Goal: Feedback & Contribution: Contribute content

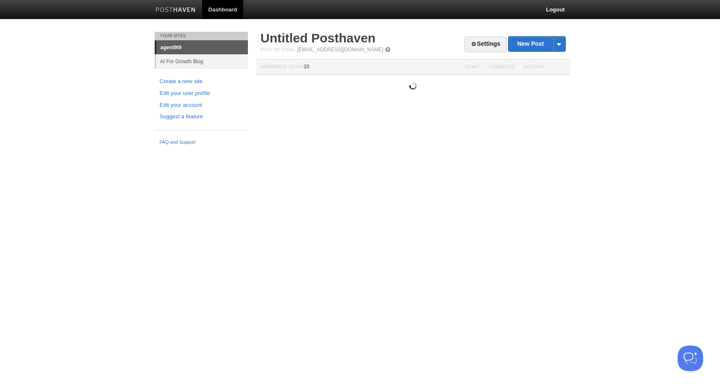
click at [178, 45] on link "agent9t9" at bounding box center [202, 48] width 92 height 14
click at [471, 44] on span at bounding box center [474, 44] width 6 height 6
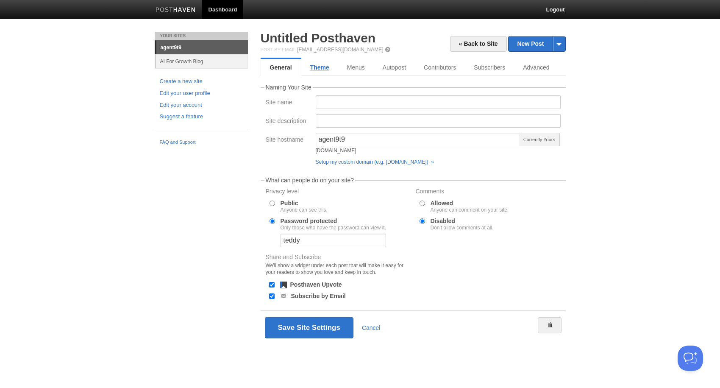
click at [323, 69] on link "Theme" at bounding box center [319, 67] width 37 height 17
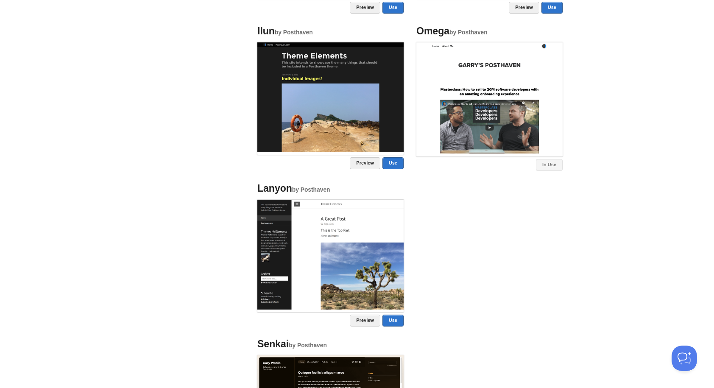
scroll to position [647, 0]
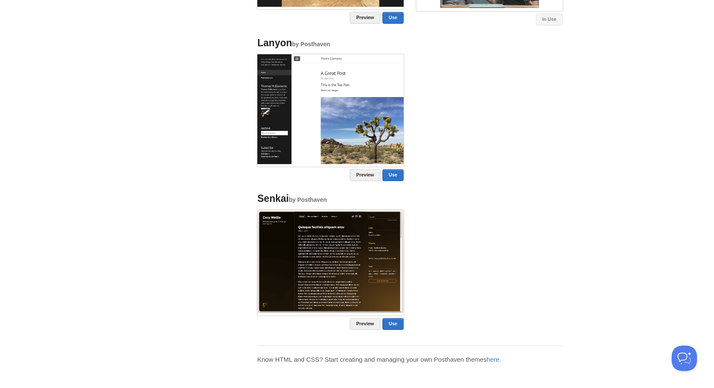
click at [344, 246] on img at bounding box center [330, 261] width 146 height 103
click at [356, 324] on link "Preview" at bounding box center [365, 324] width 31 height 12
click at [393, 323] on link "Use" at bounding box center [392, 324] width 21 height 12
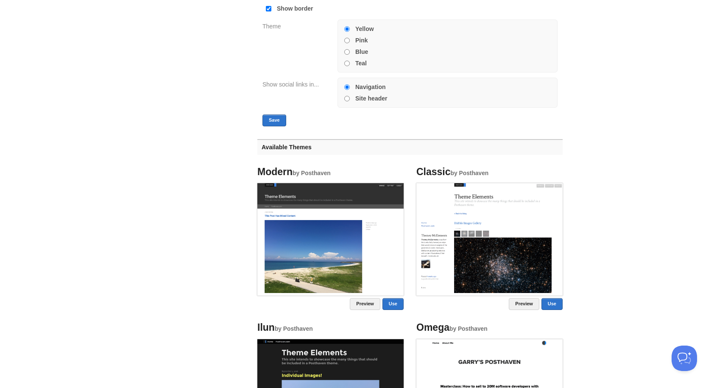
scroll to position [84, 0]
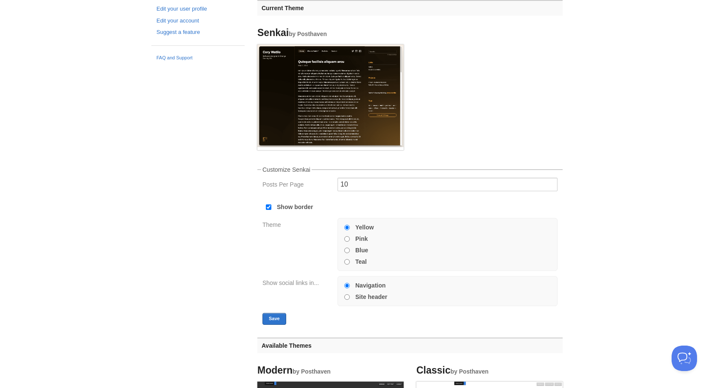
click at [364, 238] on label "Pink" at bounding box center [361, 239] width 13 height 6
click at [350, 238] on input "Pink" at bounding box center [347, 239] width 6 height 6
radio input "true"
click at [276, 318] on button "Save" at bounding box center [274, 319] width 24 height 12
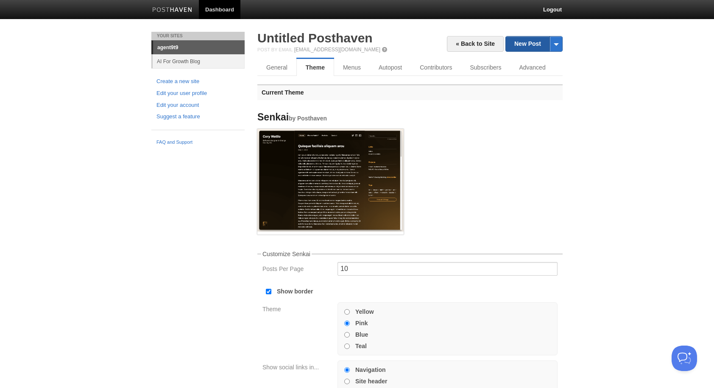
click at [526, 46] on link "New Post" at bounding box center [534, 43] width 56 height 15
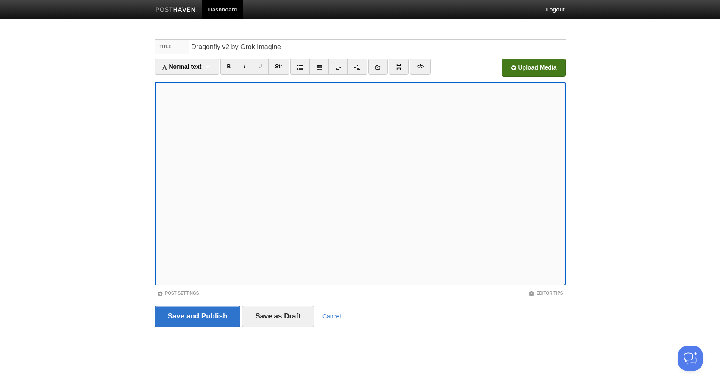
click at [512, 67] on input "file" at bounding box center [278, 69] width 642 height 43
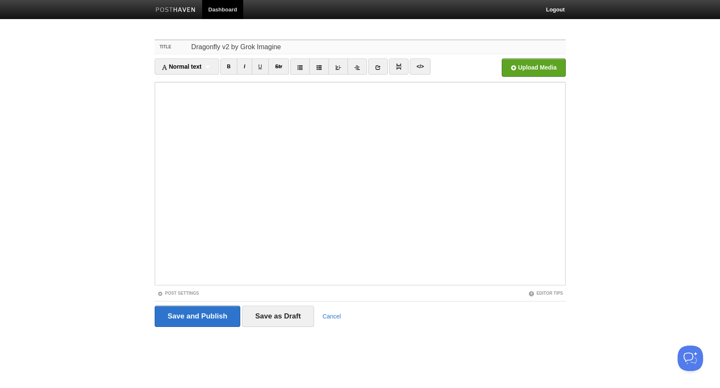
drag, startPoint x: 286, startPoint y: 46, endPoint x: 192, endPoint y: 50, distance: 94.1
click at [192, 50] on input "Dragonfly v2 by Grok Imagine" at bounding box center [377, 47] width 377 height 14
click at [286, 44] on input "Dragonfly v2 by Grok Imagine" at bounding box center [377, 47] width 377 height 14
drag, startPoint x: 286, startPoint y: 44, endPoint x: 175, endPoint y: 42, distance: 111.5
click at [175, 42] on div "Title Dragonfly v2 by Grok Imagine" at bounding box center [360, 47] width 411 height 14
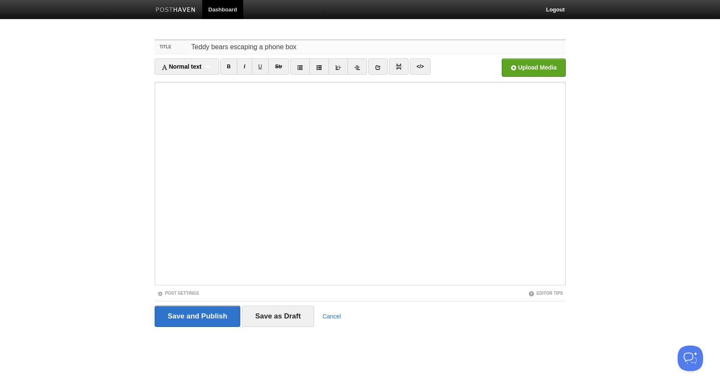
type input "Teddy bears escaping a phone box"
click at [188, 319] on input "Save and Publish" at bounding box center [198, 316] width 86 height 21
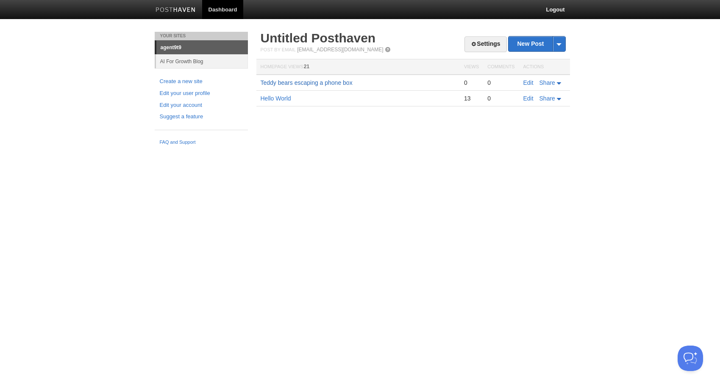
click at [299, 83] on link "Teddy bears escaping a phone box" at bounding box center [307, 82] width 92 height 7
click at [524, 83] on link "Edit" at bounding box center [528, 82] width 10 height 7
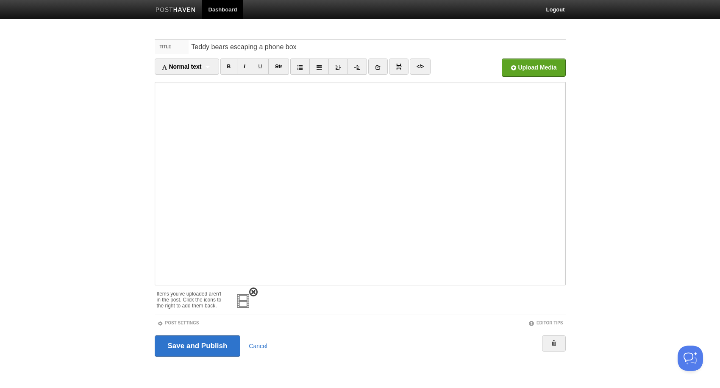
click at [255, 290] on span at bounding box center [253, 292] width 6 height 6
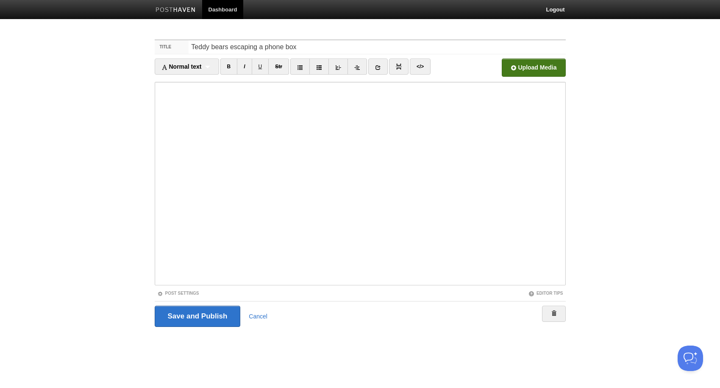
click at [530, 68] on input "file" at bounding box center [278, 69] width 642 height 43
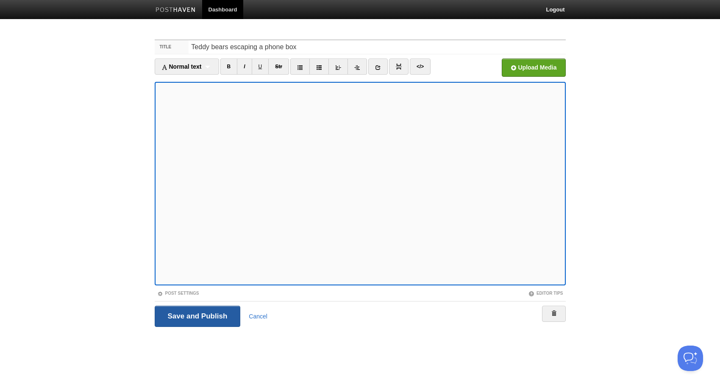
click at [189, 313] on input "Save and Publish" at bounding box center [198, 316] width 86 height 21
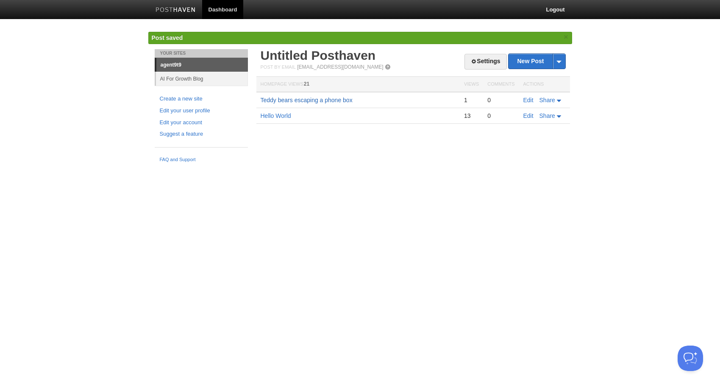
click at [322, 99] on link "Teddy bears escaping a phone box" at bounding box center [307, 100] width 92 height 7
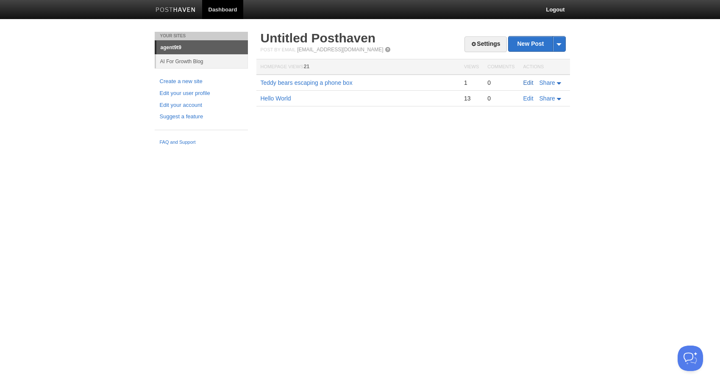
click at [527, 81] on link "Edit" at bounding box center [528, 82] width 10 height 7
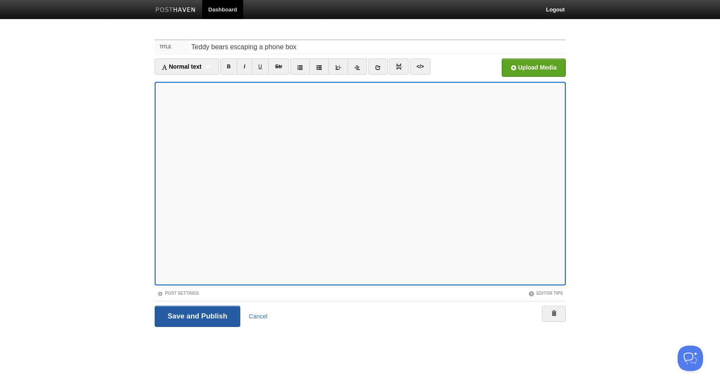
click at [178, 317] on input "Save and Publish" at bounding box center [198, 316] width 86 height 21
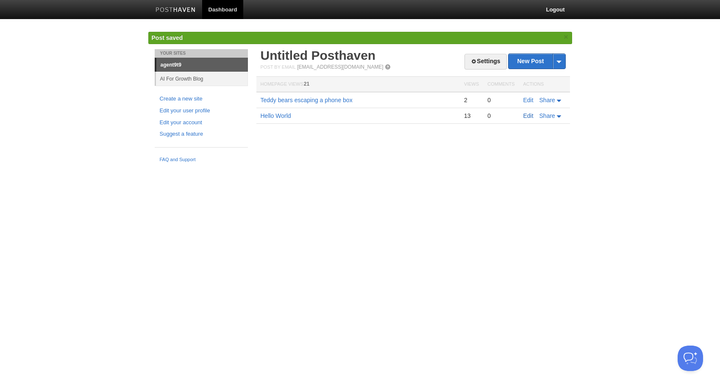
click at [527, 117] on link "Edit" at bounding box center [528, 115] width 10 height 7
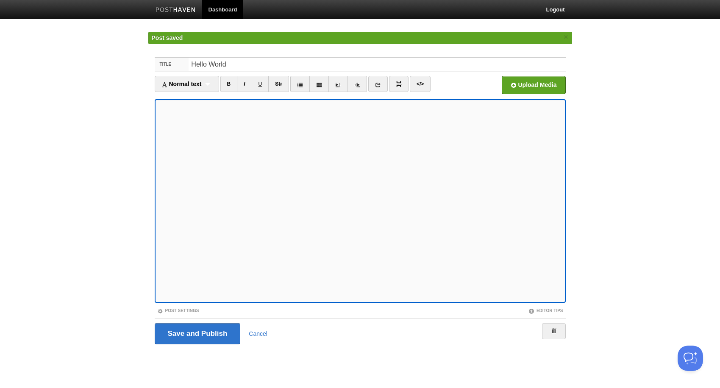
click at [227, 9] on link "Dashboard" at bounding box center [223, 9] width 42 height 19
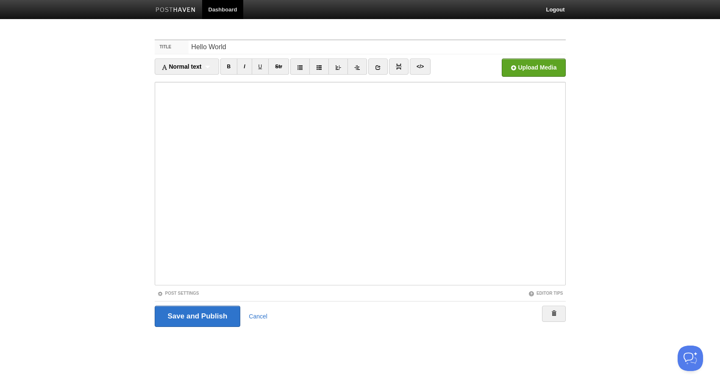
click at [180, 10] on img at bounding box center [176, 10] width 40 height 6
click at [223, 10] on link "Dashboard" at bounding box center [223, 9] width 42 height 19
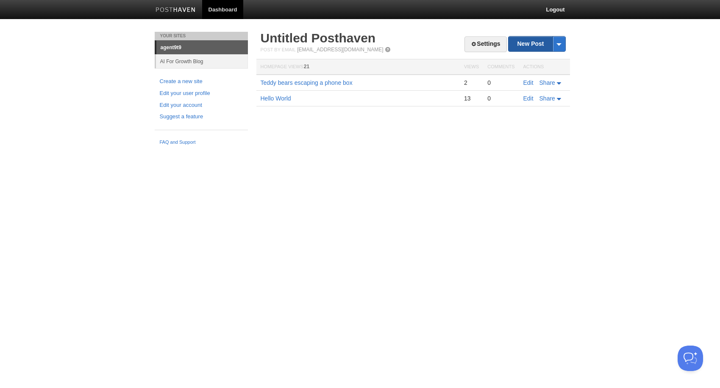
click at [535, 45] on link "New Post" at bounding box center [537, 43] width 56 height 15
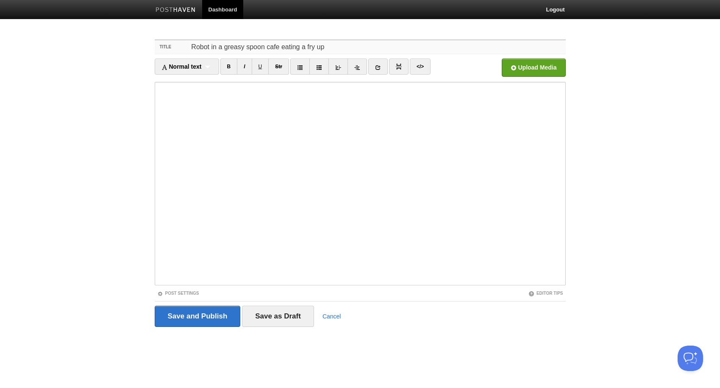
type input "Robot in a greasy spoon cafe eating a fry up"
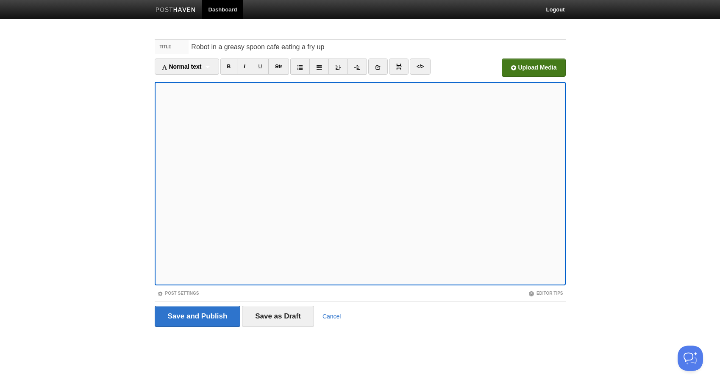
click at [508, 69] on input "file" at bounding box center [278, 69] width 642 height 43
click at [188, 318] on input "Save and Publish" at bounding box center [198, 316] width 86 height 21
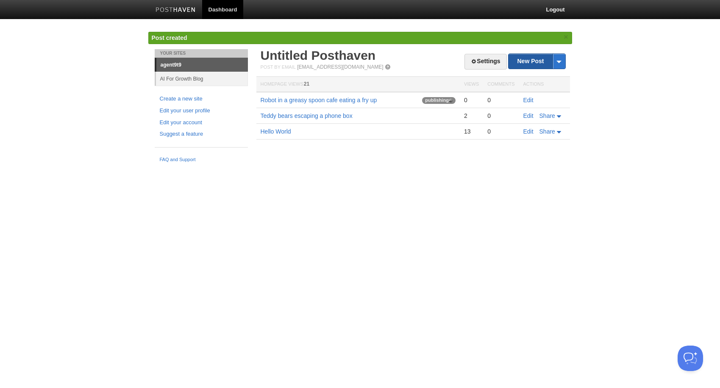
click at [535, 61] on link "New Post" at bounding box center [537, 61] width 56 height 15
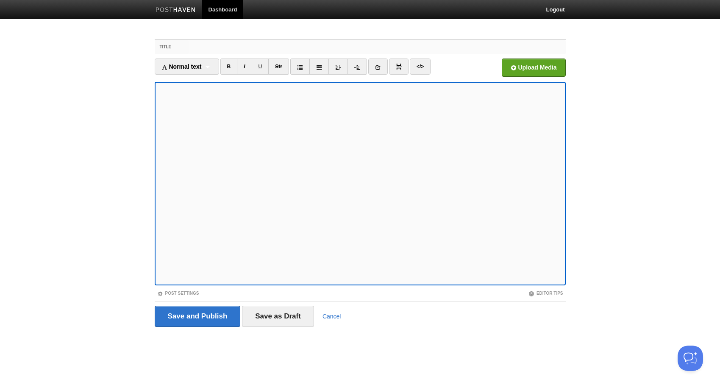
click at [209, 47] on input "Title" at bounding box center [377, 47] width 377 height 14
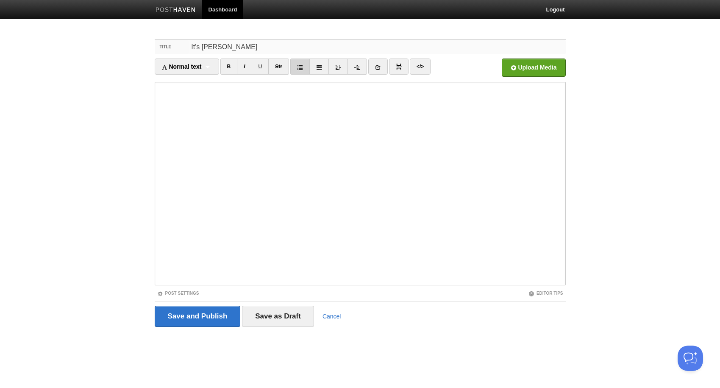
type input "It's moody"
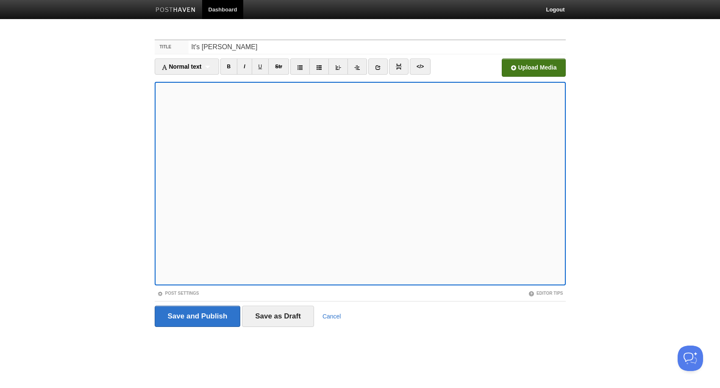
click at [503, 68] on input "file" at bounding box center [278, 69] width 642 height 43
click at [196, 317] on input "Save and Publish" at bounding box center [198, 316] width 86 height 21
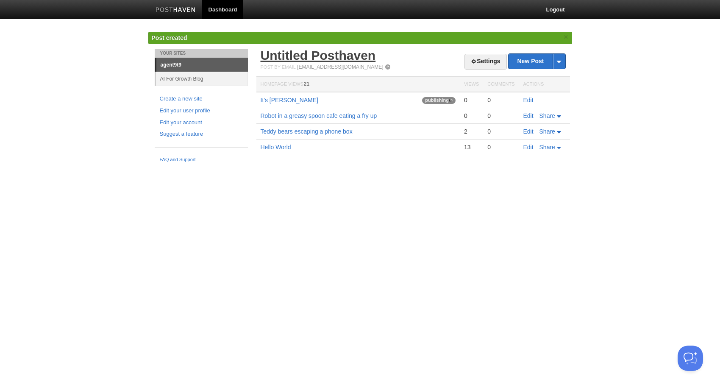
click at [292, 58] on link "Untitled Posthaven" at bounding box center [318, 55] width 115 height 14
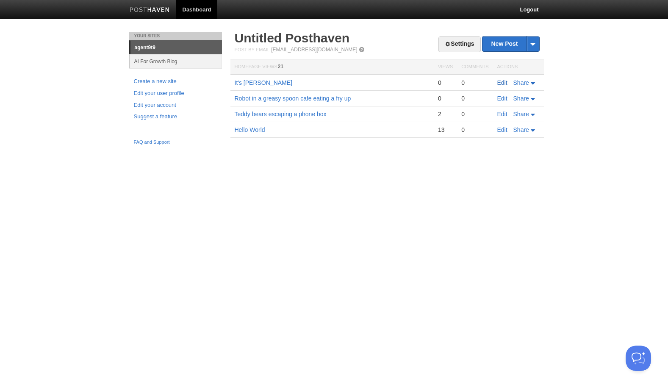
click at [503, 83] on link "Edit" at bounding box center [503, 82] width 10 height 7
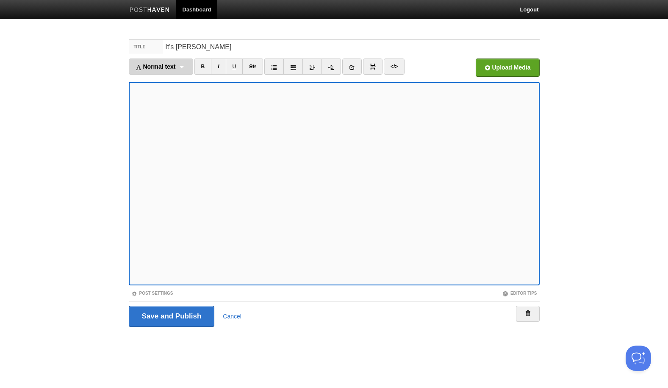
click at [178, 67] on div "Normal text Normal text Heading 1 Heading 2 Heading 3" at bounding box center [161, 66] width 64 height 16
click at [221, 67] on link "I" at bounding box center [218, 66] width 15 height 16
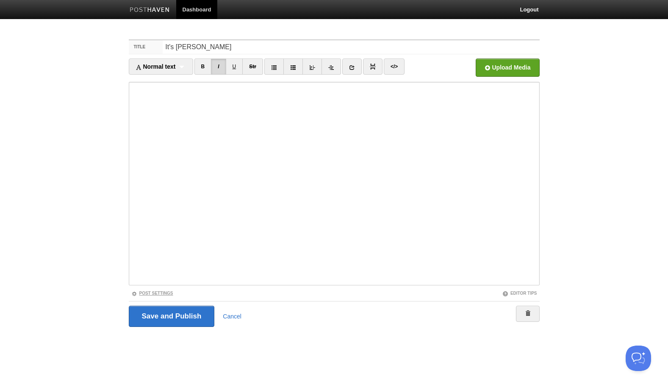
click at [155, 292] on link "Post Settings" at bounding box center [152, 293] width 42 height 5
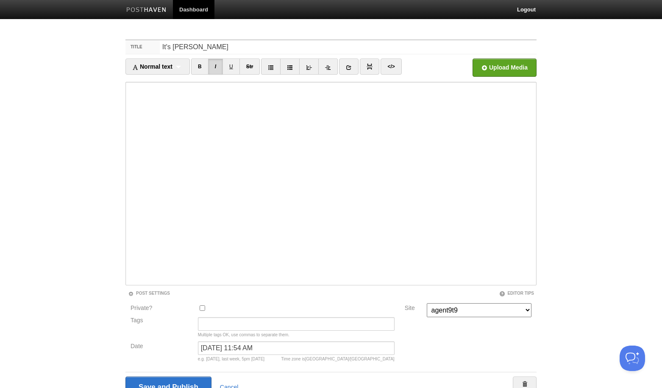
scroll to position [41, 0]
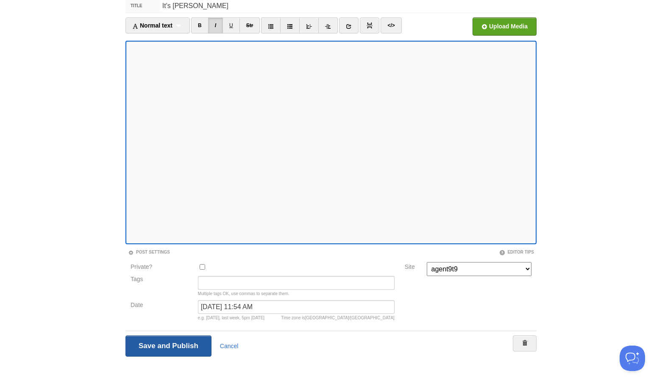
click at [172, 345] on input "Save and Publish" at bounding box center [168, 345] width 86 height 21
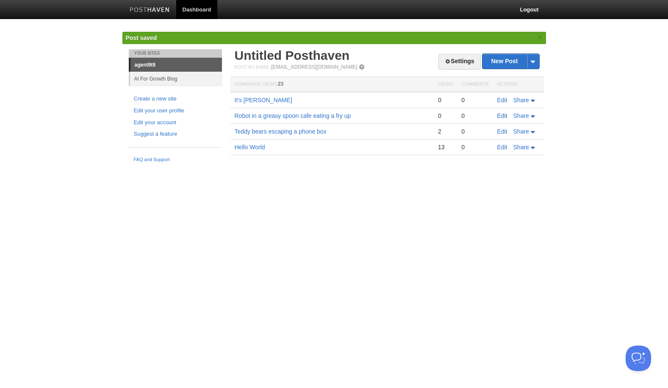
click at [501, 116] on link "Edit" at bounding box center [503, 115] width 10 height 7
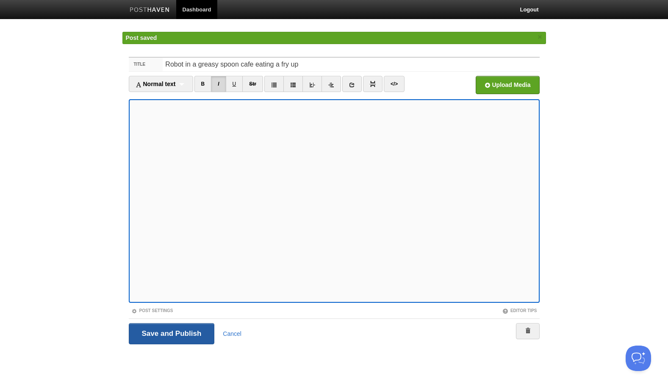
click at [172, 333] on input "Save and Publish" at bounding box center [172, 333] width 86 height 21
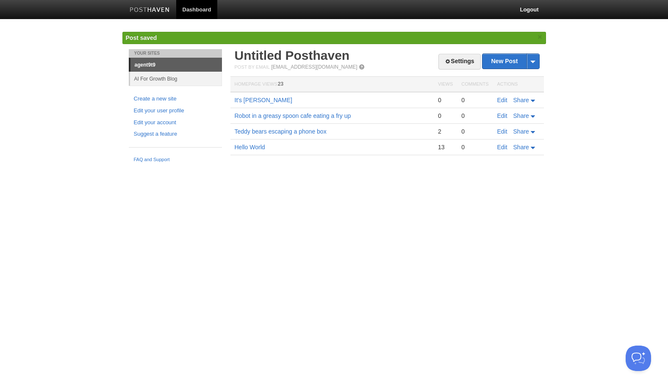
click at [153, 11] on img at bounding box center [150, 10] width 40 height 6
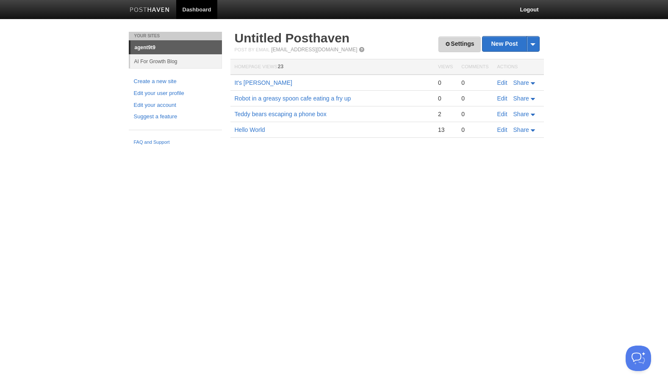
click at [448, 45] on link "Settings" at bounding box center [460, 44] width 42 height 16
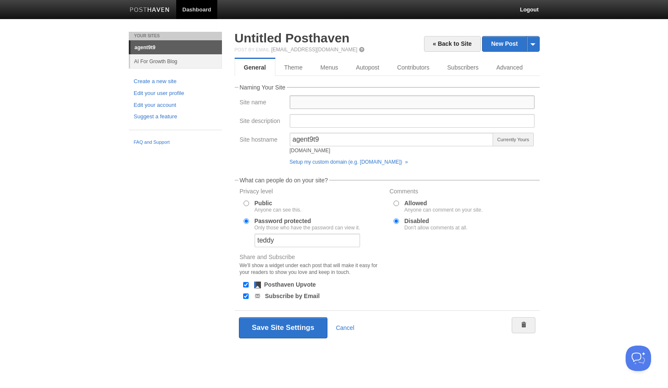
click at [320, 102] on input "Site name" at bounding box center [412, 102] width 245 height 14
type input "agent9t9"
click at [311, 118] on input "Site description" at bounding box center [412, 121] width 245 height 14
click at [267, 329] on button "Save Site Settings" at bounding box center [283, 327] width 89 height 21
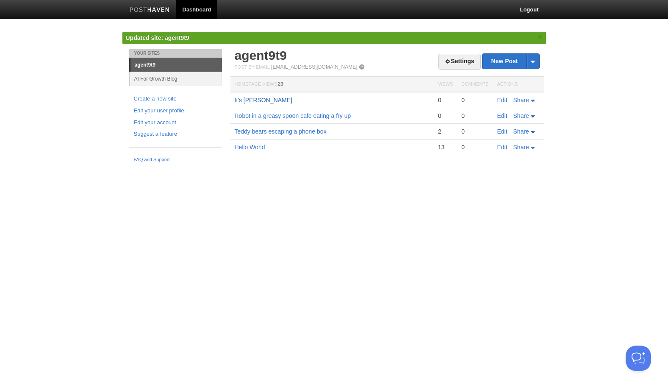
click at [254, 99] on link "It's moody" at bounding box center [264, 100] width 58 height 7
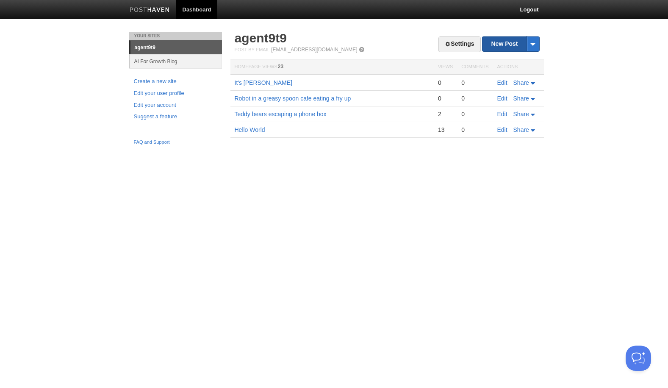
click at [506, 43] on link "New Post" at bounding box center [511, 43] width 56 height 15
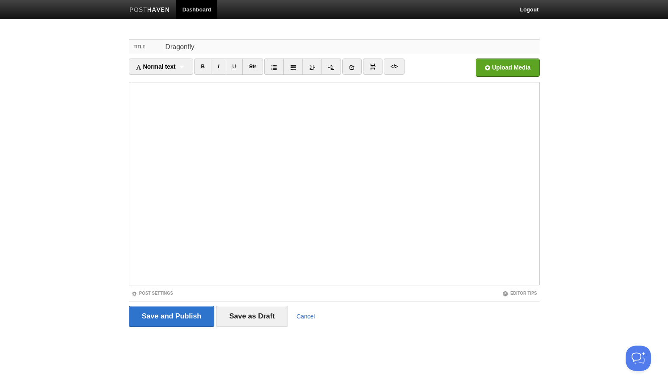
drag, startPoint x: 216, startPoint y: 47, endPoint x: 137, endPoint y: 44, distance: 78.9
click at [137, 44] on div "Title Dragonfly" at bounding box center [334, 47] width 411 height 14
paste input "dragonfly v2, ❤️ the water and mist in this one."
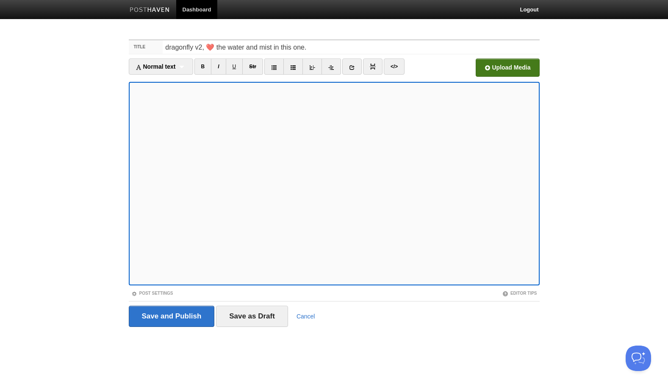
click at [484, 68] on input "file" at bounding box center [252, 69] width 642 height 43
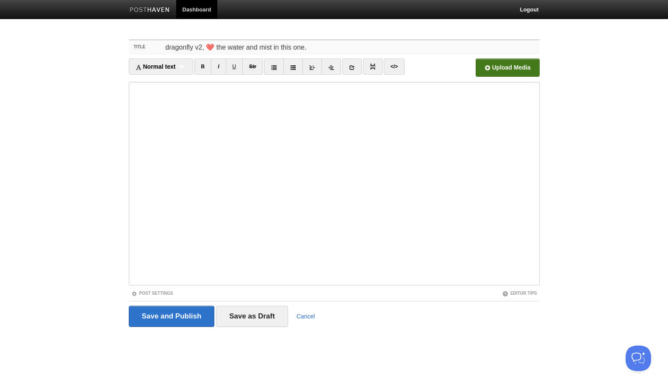
drag, startPoint x: 314, startPoint y: 47, endPoint x: 195, endPoint y: 47, distance: 119.1
click at [195, 47] on input "dragonfly v2, ❤️ the water and mist in this one." at bounding box center [351, 47] width 377 height 14
type input "dragonfly"
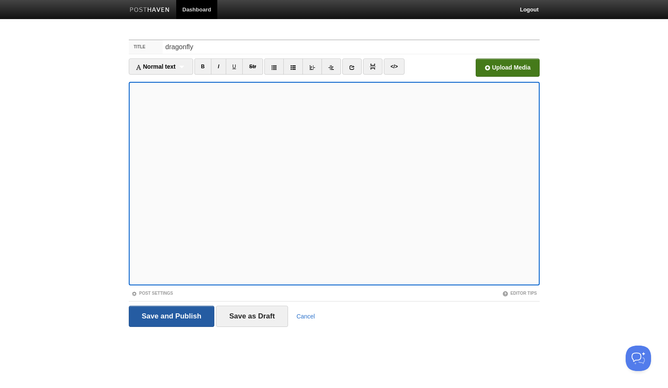
click at [170, 315] on input "Save and Publish" at bounding box center [172, 316] width 86 height 21
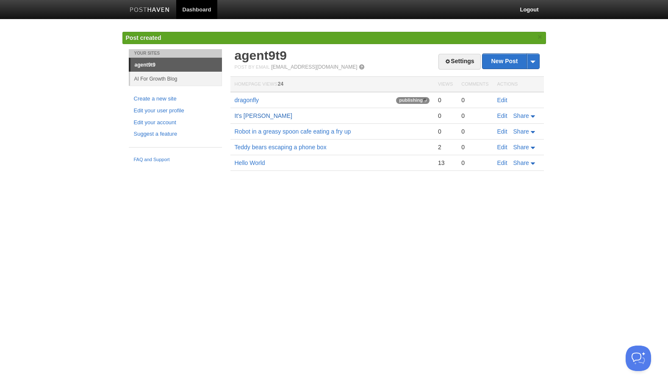
click at [245, 115] on link "It's moody" at bounding box center [264, 115] width 58 height 7
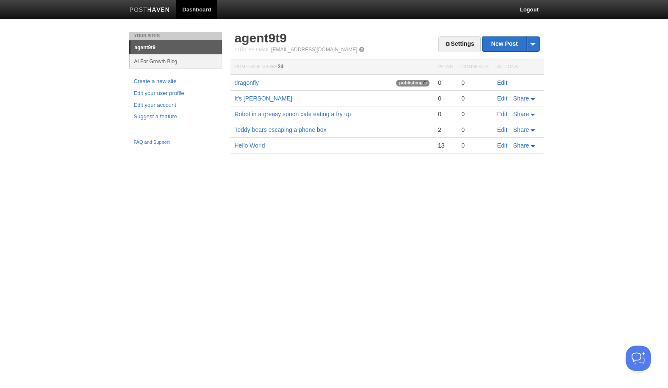
click at [503, 81] on link "Edit" at bounding box center [503, 82] width 10 height 7
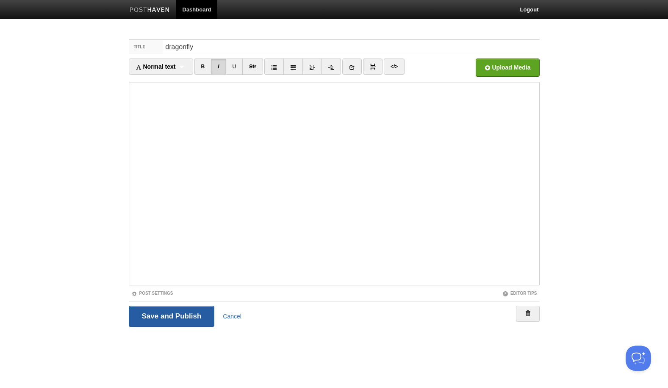
click at [162, 315] on input "Save and Publish" at bounding box center [172, 316] width 86 height 21
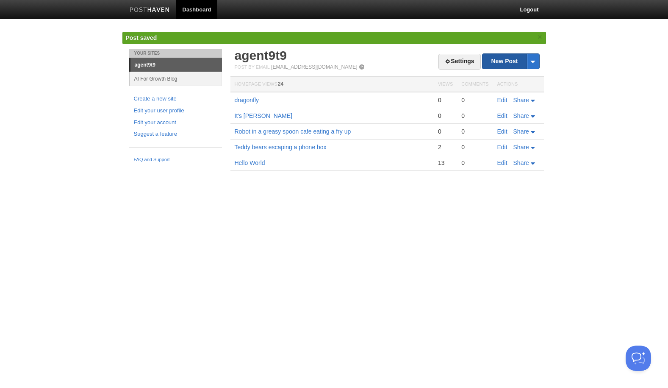
click at [509, 60] on link "New Post" at bounding box center [511, 61] width 56 height 15
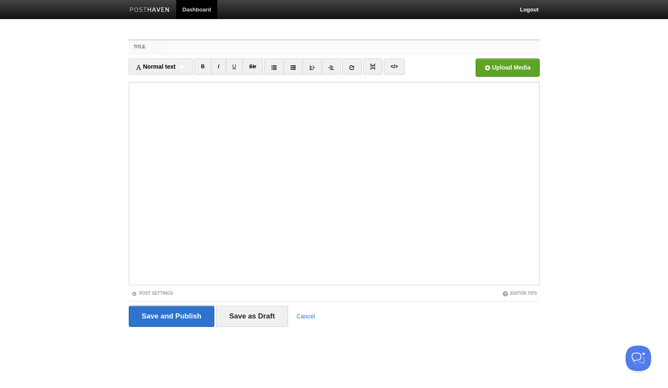
paste input "dragonfly v2, ❤️ the water and mist in this one."
type input "dragonfly v2, ❤️ the water and mist in this one."
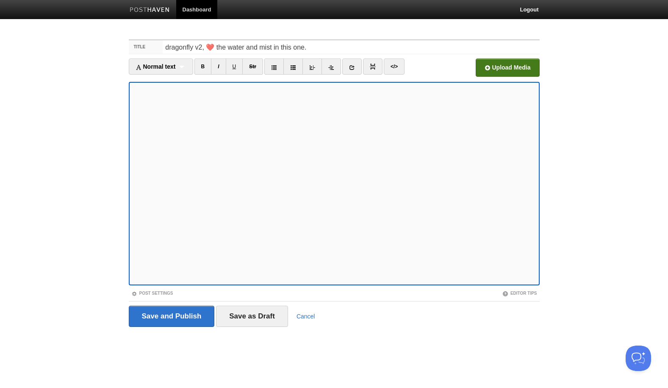
click at [488, 69] on input "file" at bounding box center [252, 69] width 642 height 43
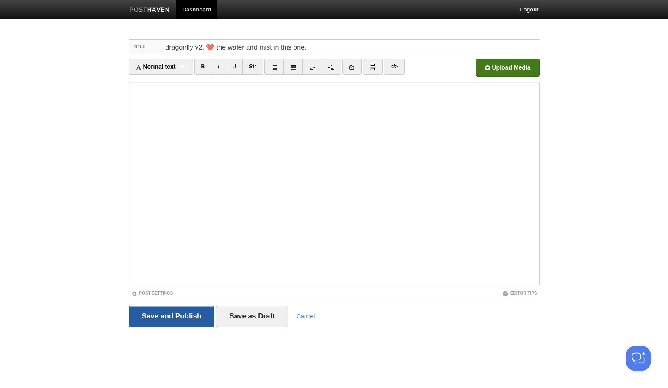
click at [172, 319] on input "Save and Publish" at bounding box center [172, 316] width 86 height 21
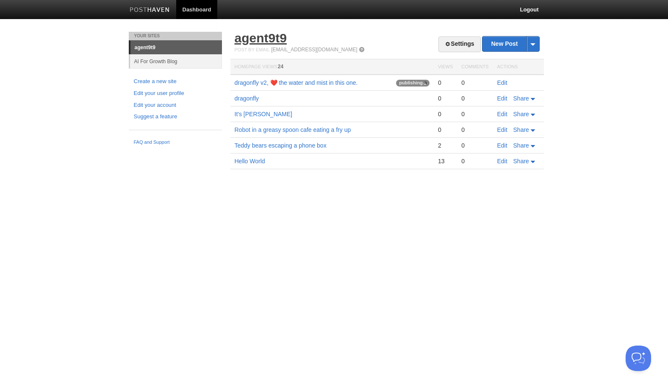
click at [256, 39] on link "agent9t9" at bounding box center [261, 38] width 52 height 14
click at [501, 83] on link "Edit" at bounding box center [503, 82] width 10 height 7
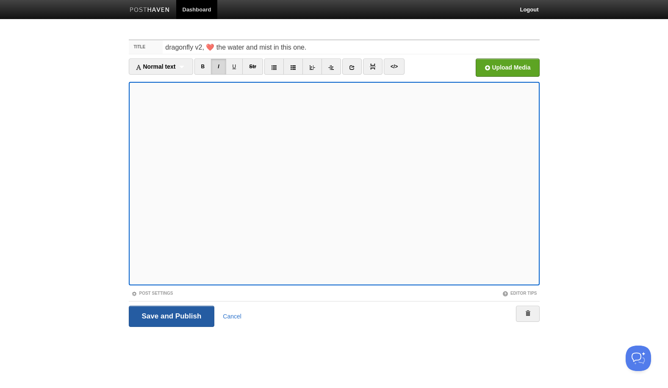
click at [171, 319] on input "Save and Publish" at bounding box center [172, 316] width 86 height 21
